Goal: Task Accomplishment & Management: Complete application form

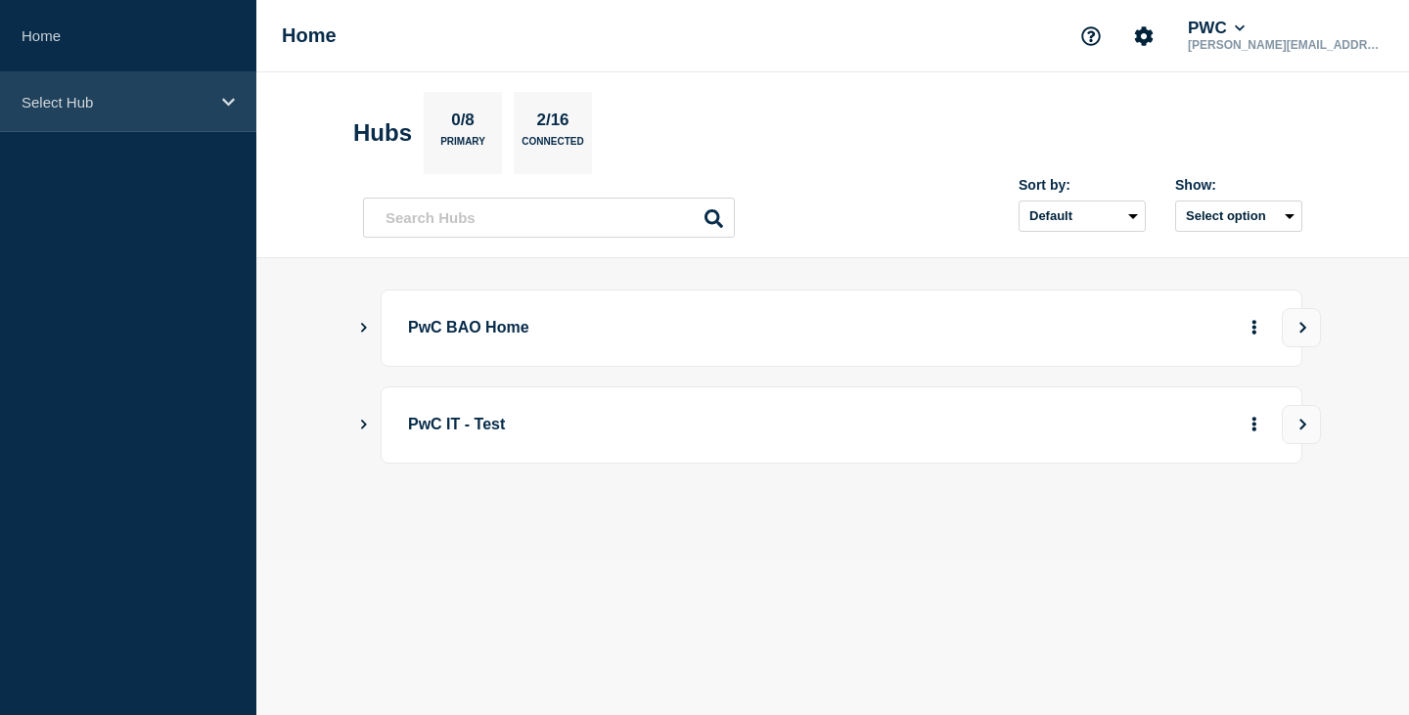
click at [232, 101] on icon at bounding box center [228, 102] width 13 height 8
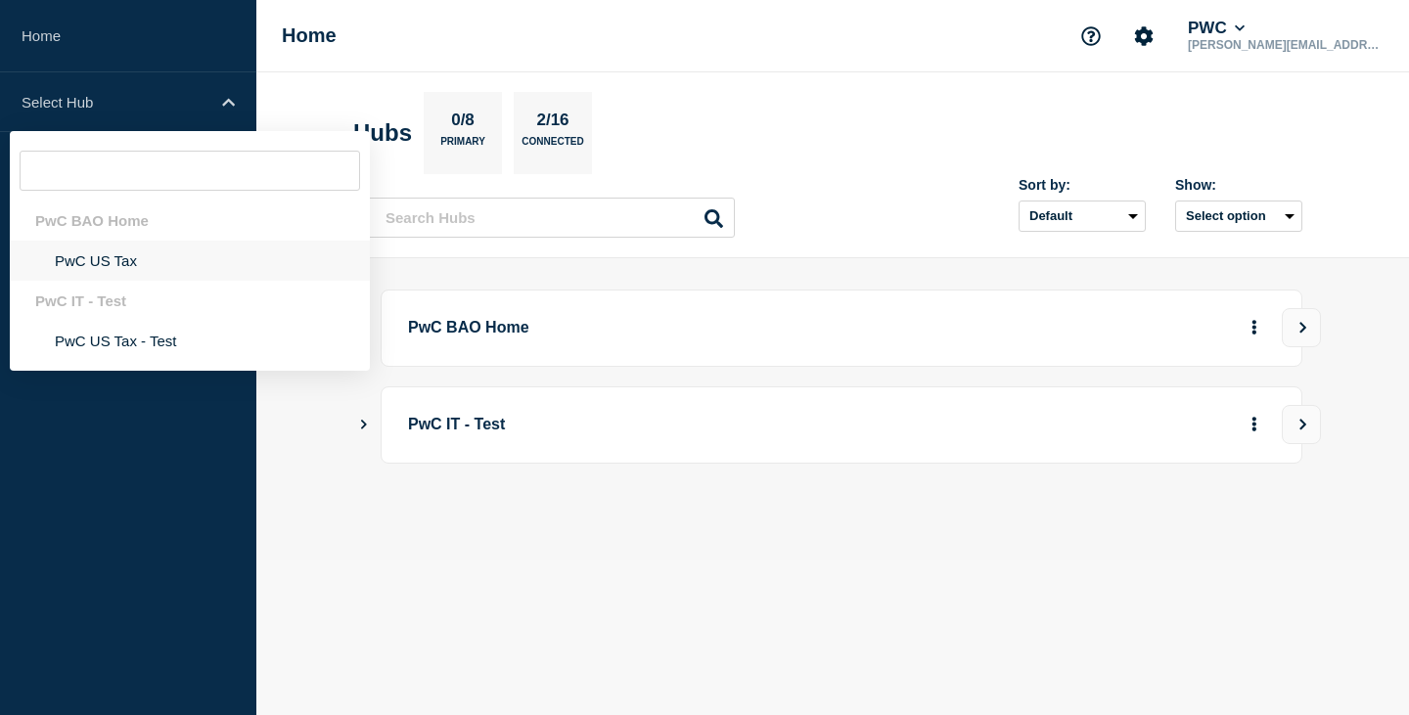
click at [108, 256] on li "PwC US Tax" at bounding box center [190, 261] width 360 height 40
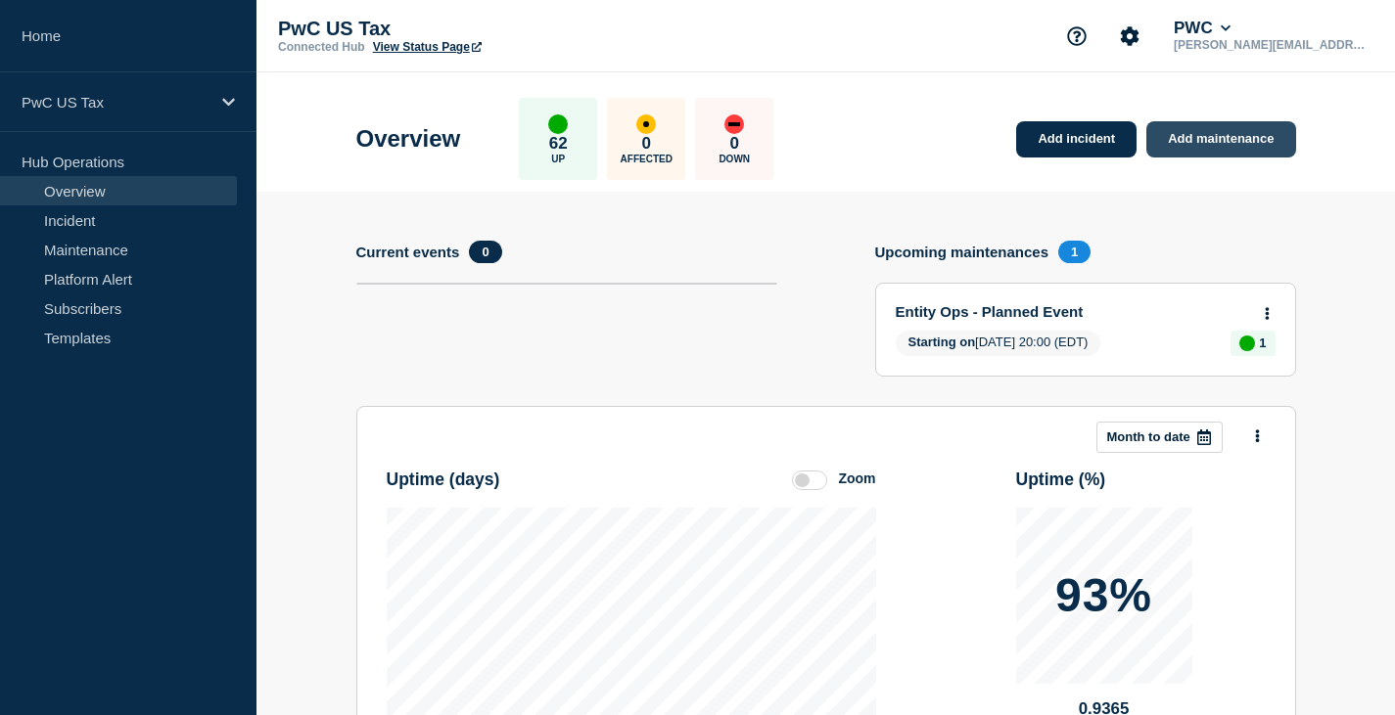
click at [1207, 138] on link "Add maintenance" at bounding box center [1220, 139] width 149 height 36
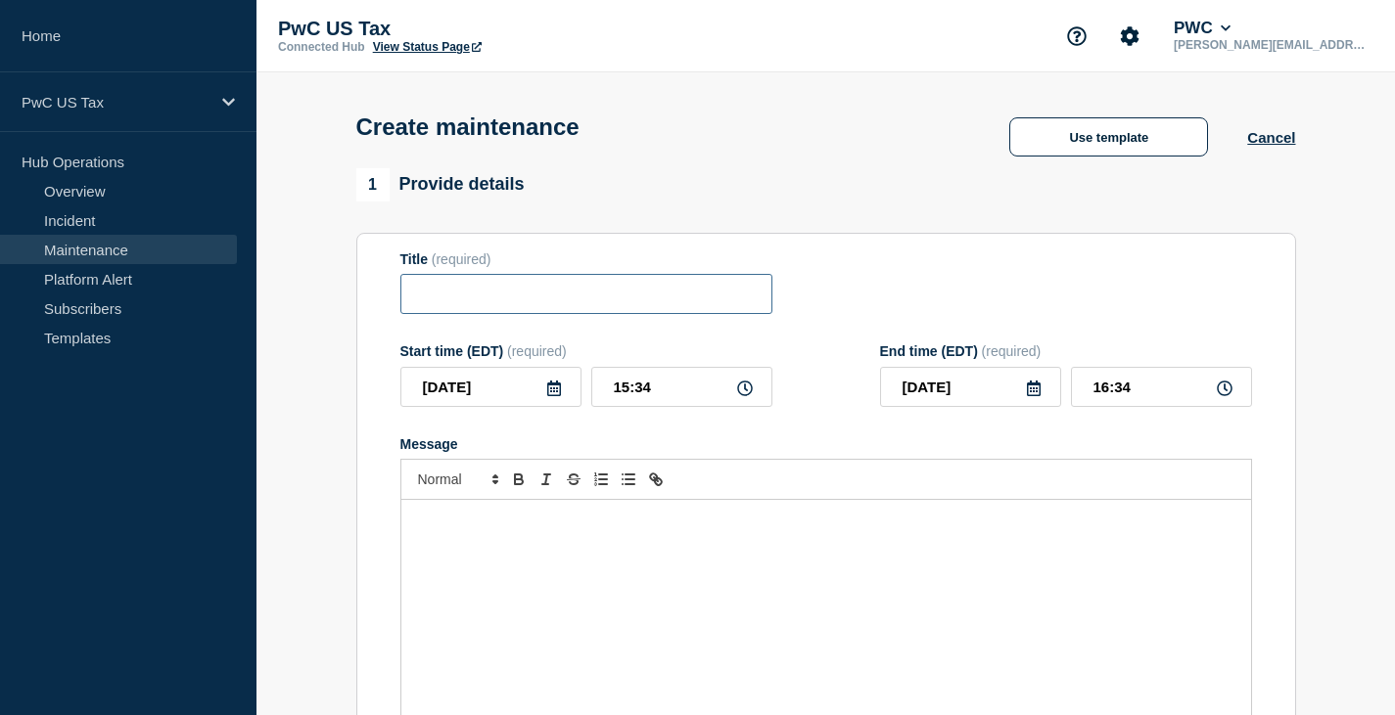
click at [453, 301] on input "Title" at bounding box center [586, 294] width 372 height 40
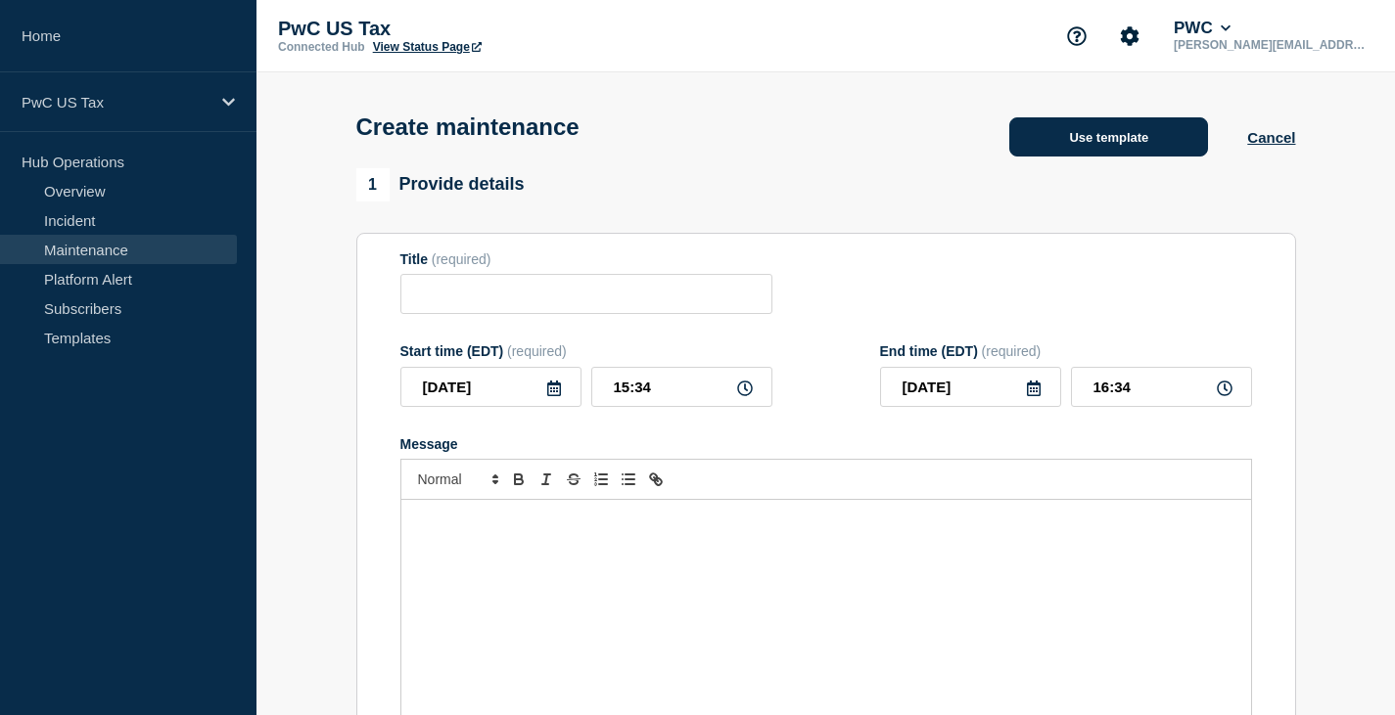
click at [1104, 138] on button "Use template" at bounding box center [1108, 136] width 199 height 39
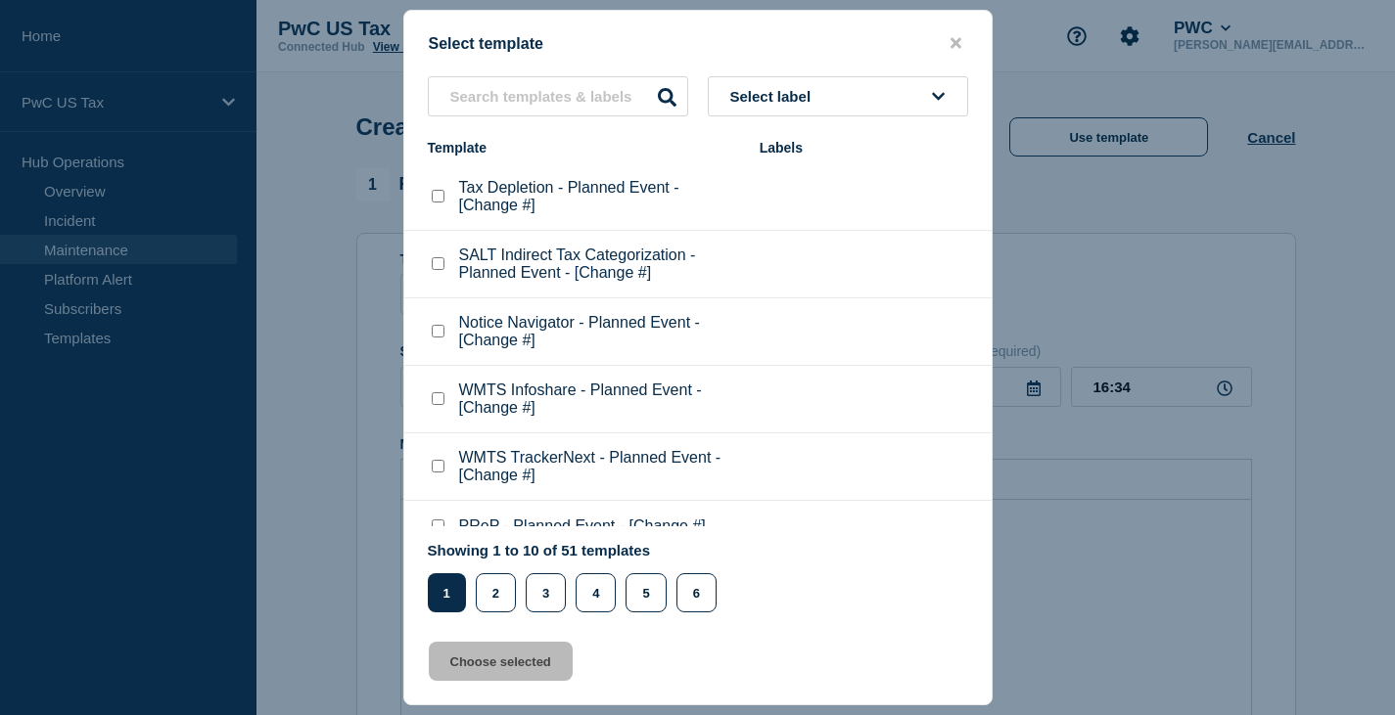
click at [438, 468] on checkbox"] "WMTS TrackerNext - Planned Event - [Change #] checkbox" at bounding box center [438, 466] width 13 height 13
checkbox checkbox"] "true"
click at [491, 667] on button "Choose selected" at bounding box center [501, 661] width 144 height 39
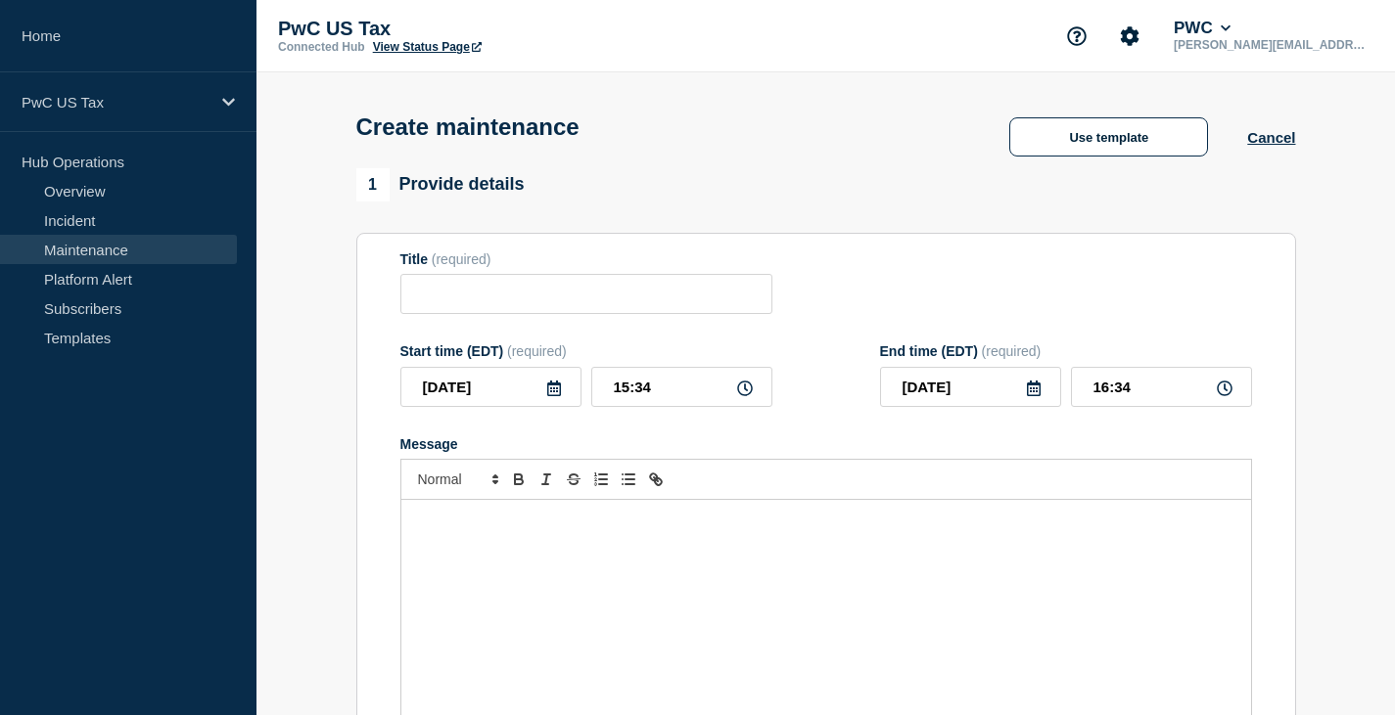
type input "WMTS TrackerNext - Planned Event - [Change #]"
type input "17:34"
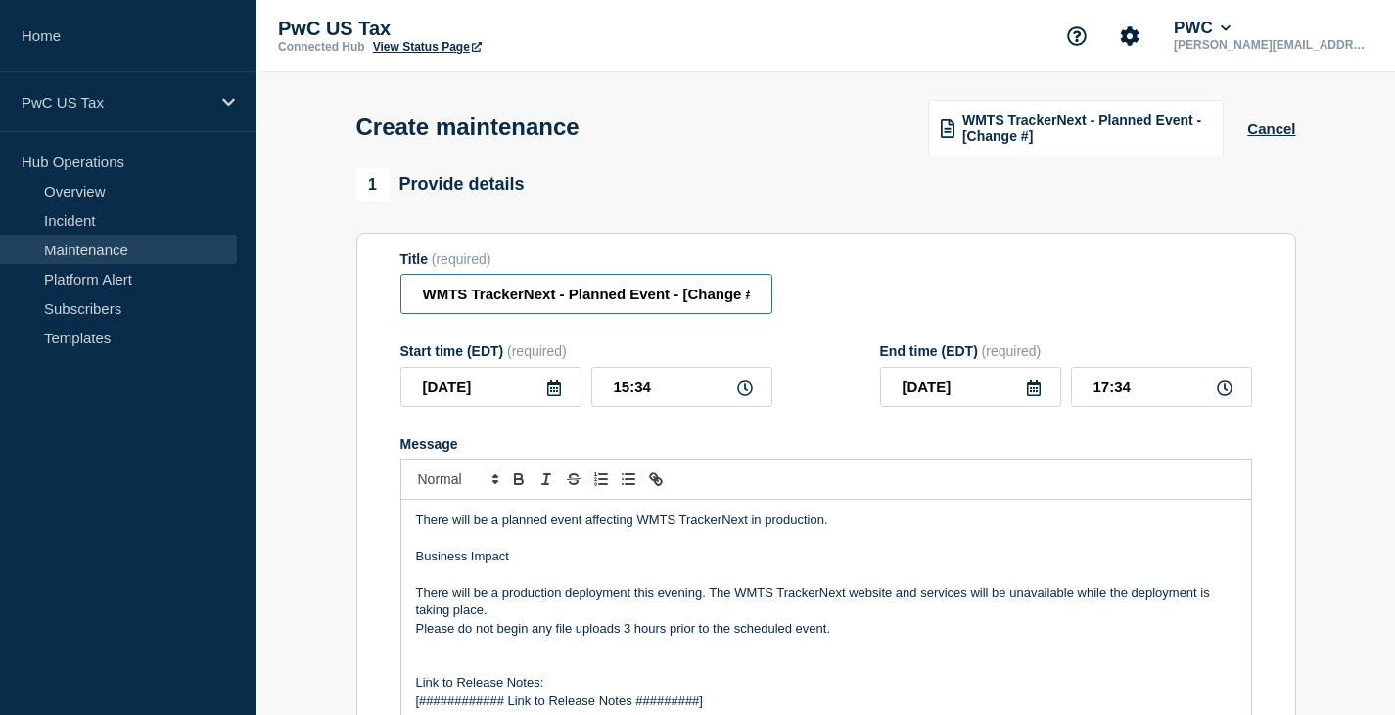
click at [708, 298] on input "WMTS TrackerNext - Planned Event - [Change #]" at bounding box center [586, 294] width 372 height 40
click at [721, 297] on input "WMTS TrackerNext - Planned Event - [Change #]" at bounding box center [586, 294] width 372 height 40
paste input "CHG1534746"
type input "WMTS TrackerNext - Planned Event - [CHG1534746]"
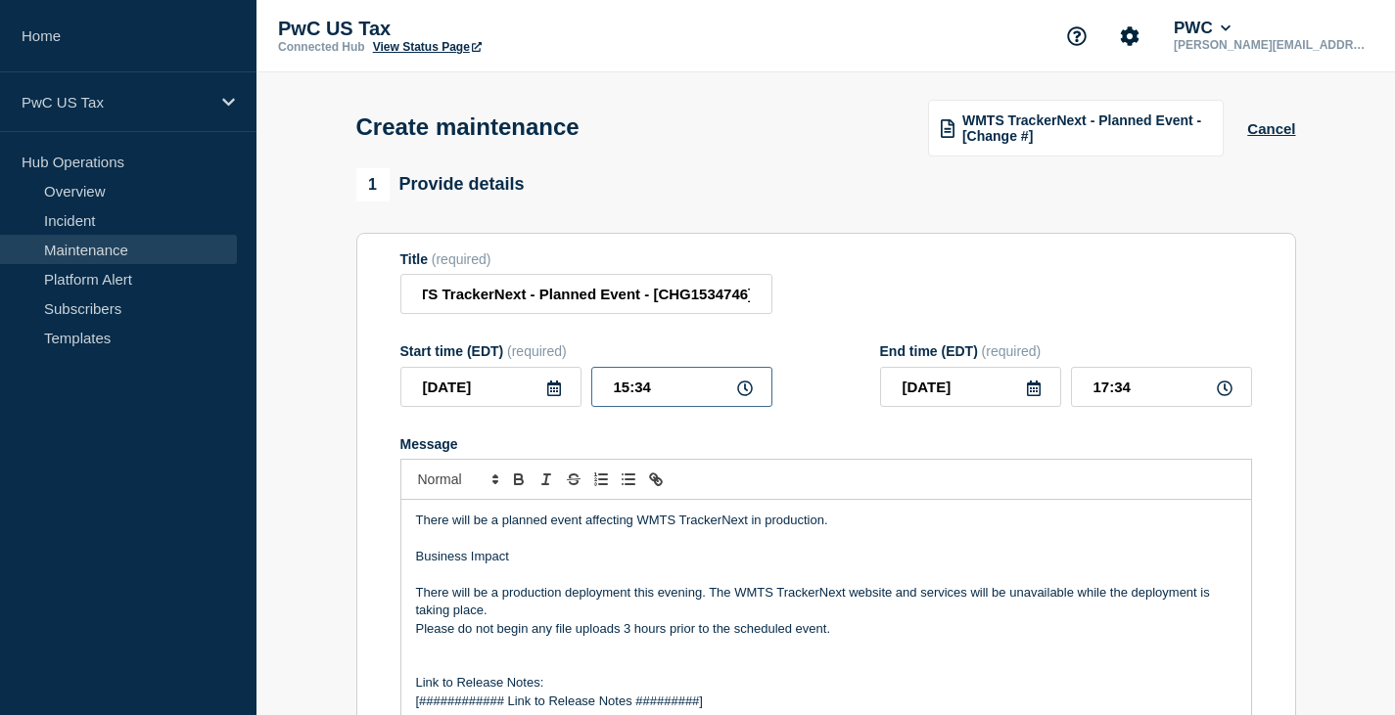
scroll to position [0, 0]
click at [634, 396] on input "15:34" at bounding box center [681, 387] width 181 height 40
click at [629, 395] on input "15:34" at bounding box center [681, 387] width 181 height 40
click at [625, 389] on input "15:34" at bounding box center [681, 387] width 181 height 40
type input "16:00"
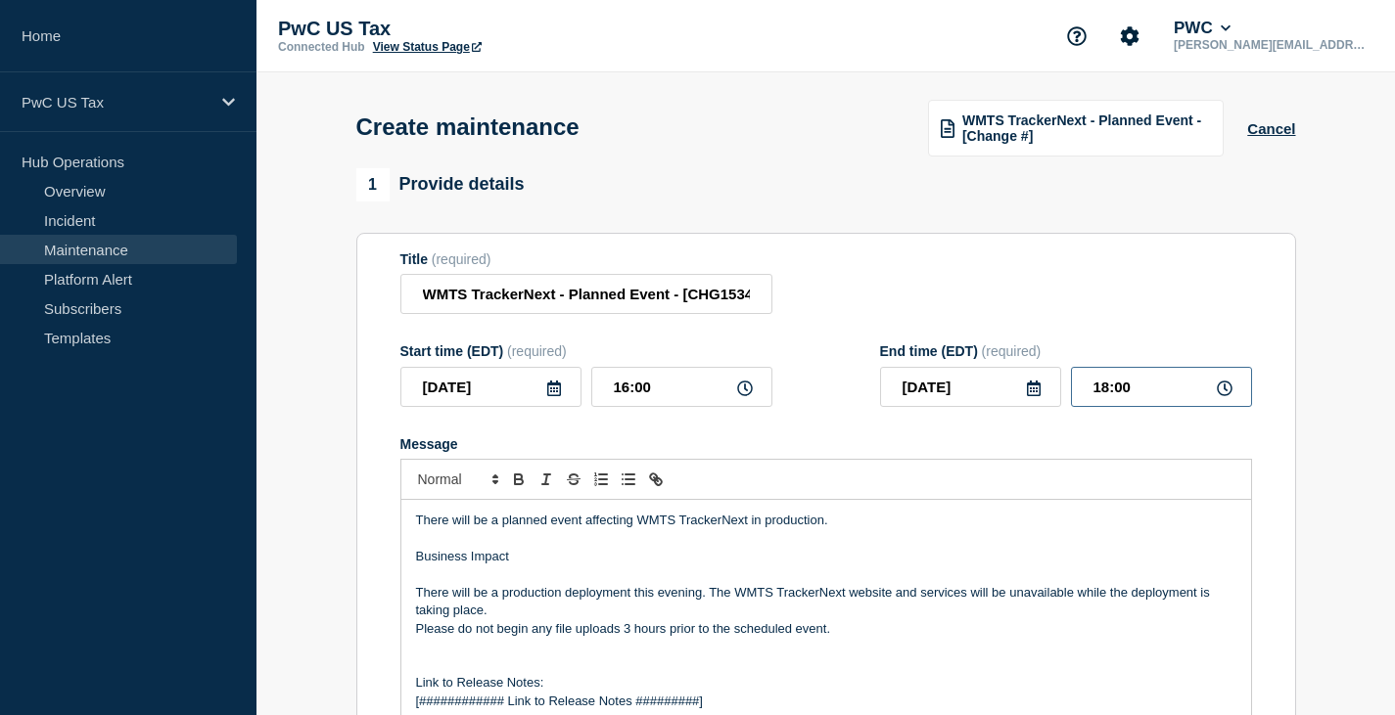
click at [1110, 392] on input "18:00" at bounding box center [1161, 387] width 181 height 40
type input "17:00"
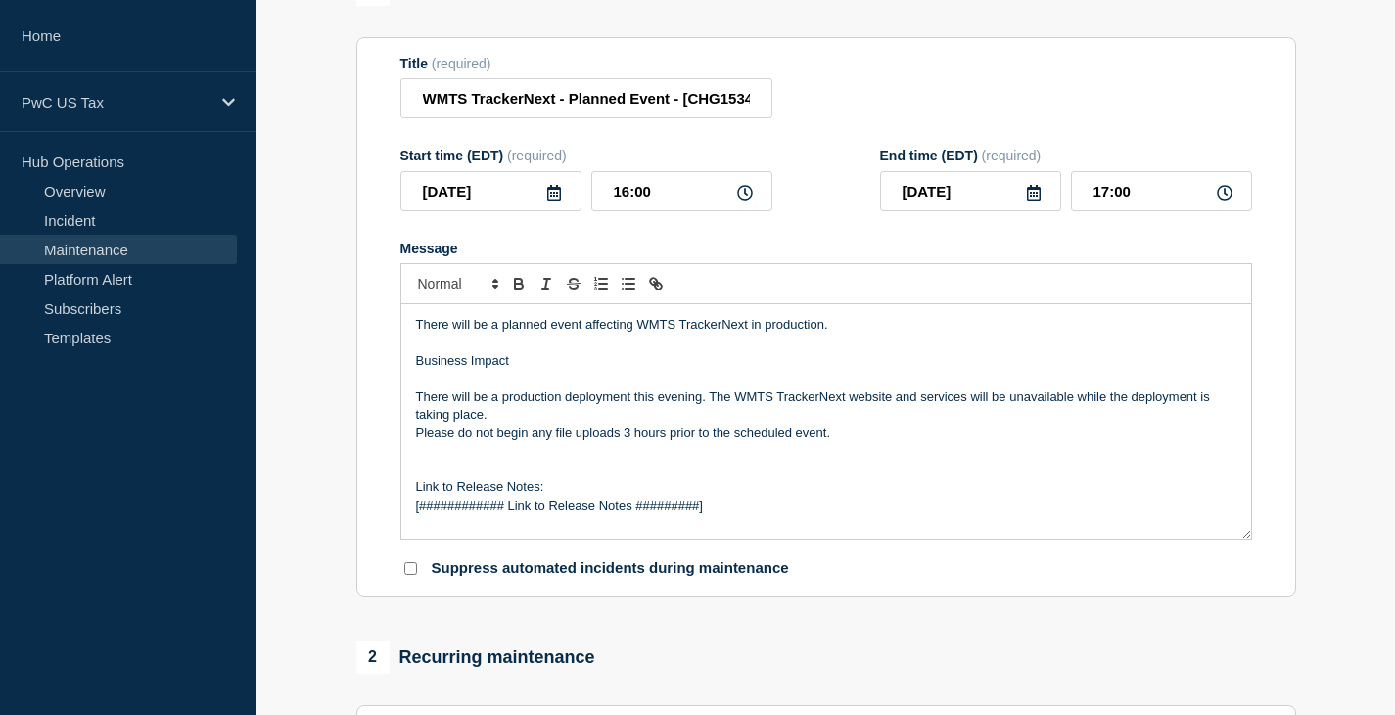
click at [587, 333] on p "There will be a planned event affecting WMTS TrackerNext in production." at bounding box center [826, 325] width 820 height 18
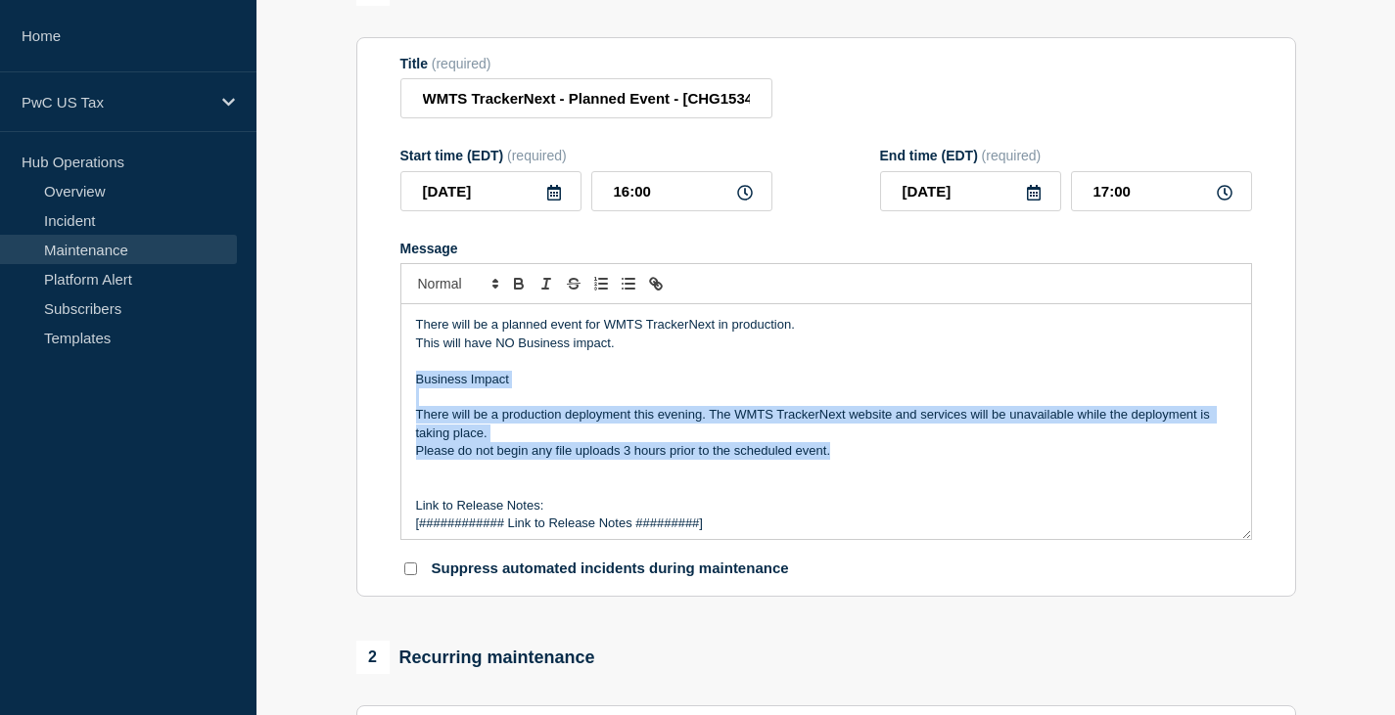
drag, startPoint x: 418, startPoint y: 384, endPoint x: 846, endPoint y: 458, distance: 435.0
click at [846, 458] on div "There will be a planned event for WMTS TrackerNext in production. This will hav…" at bounding box center [825, 421] width 849 height 235
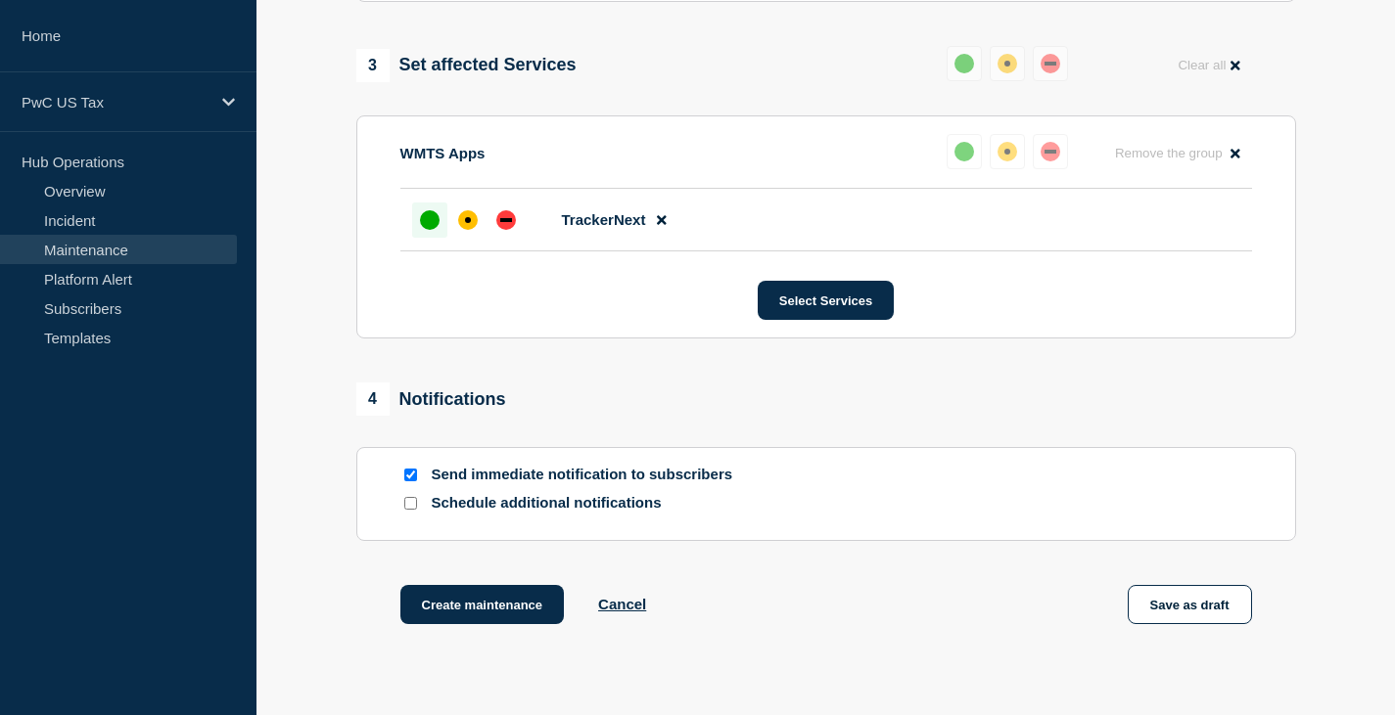
scroll to position [979, 0]
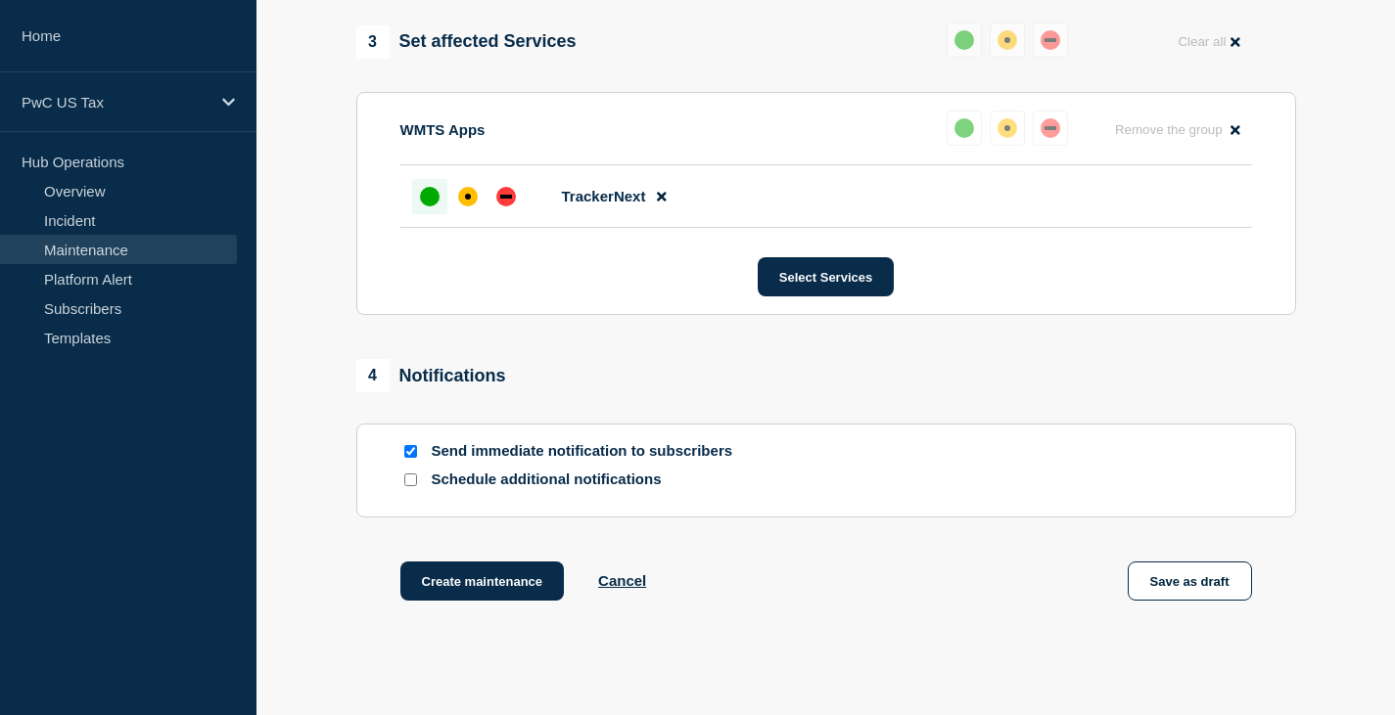
click at [409, 454] on input "Send immediate notification to subscribers" at bounding box center [410, 451] width 13 height 13
checkbox input "false"
click at [479, 588] on button "Create maintenance" at bounding box center [482, 581] width 164 height 39
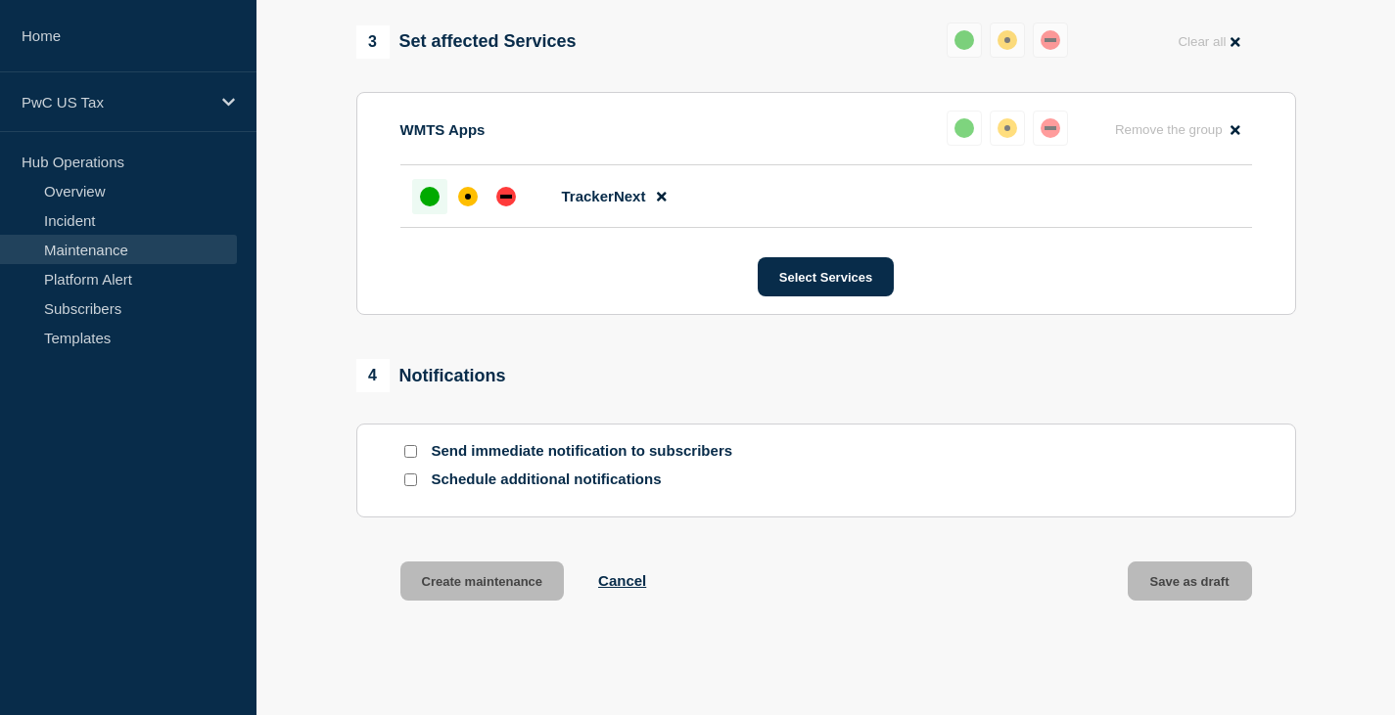
scroll to position [1021, 0]
